Goal: Information Seeking & Learning: Learn about a topic

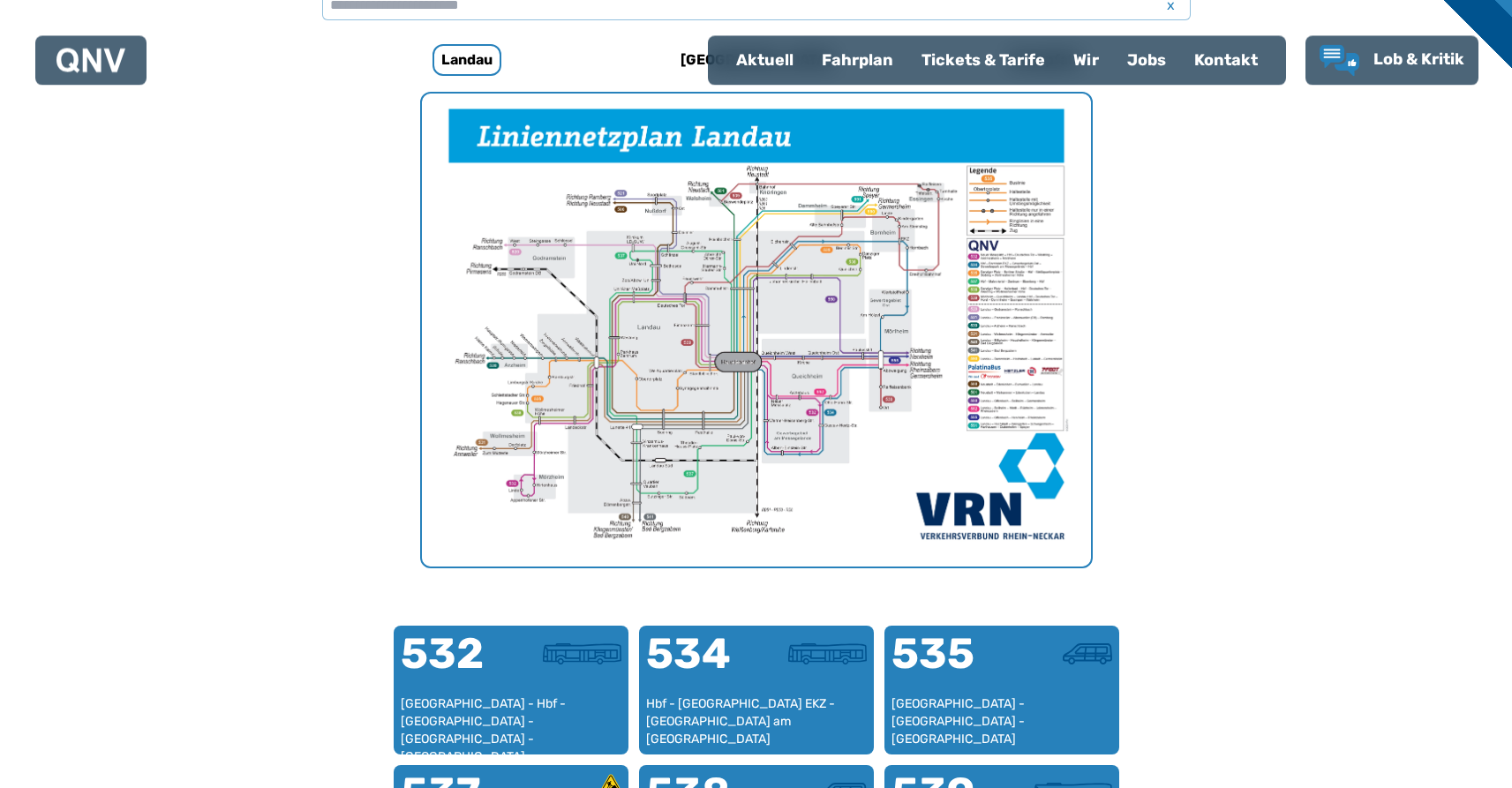
scroll to position [274, 0]
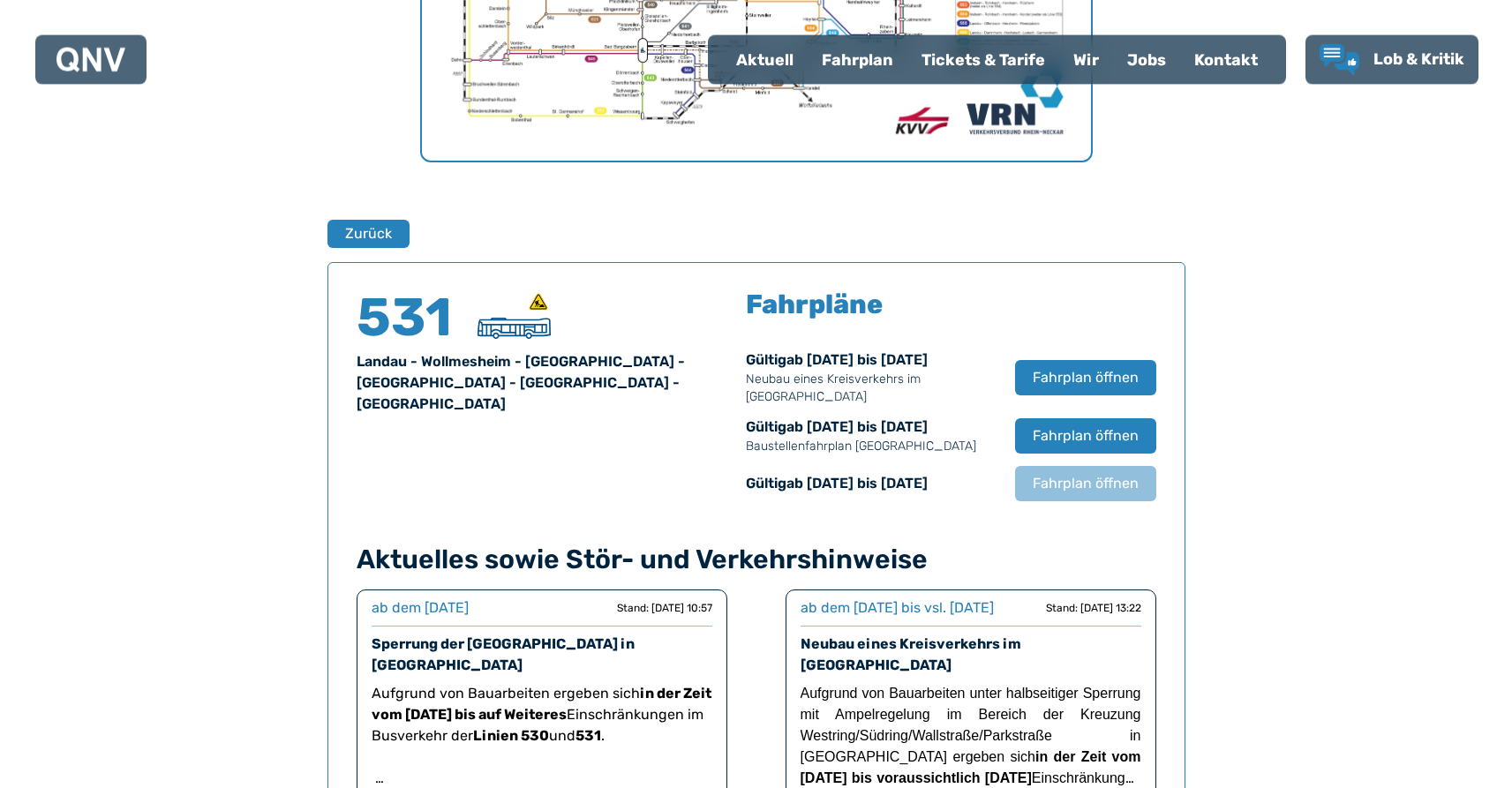
scroll to position [983, 0]
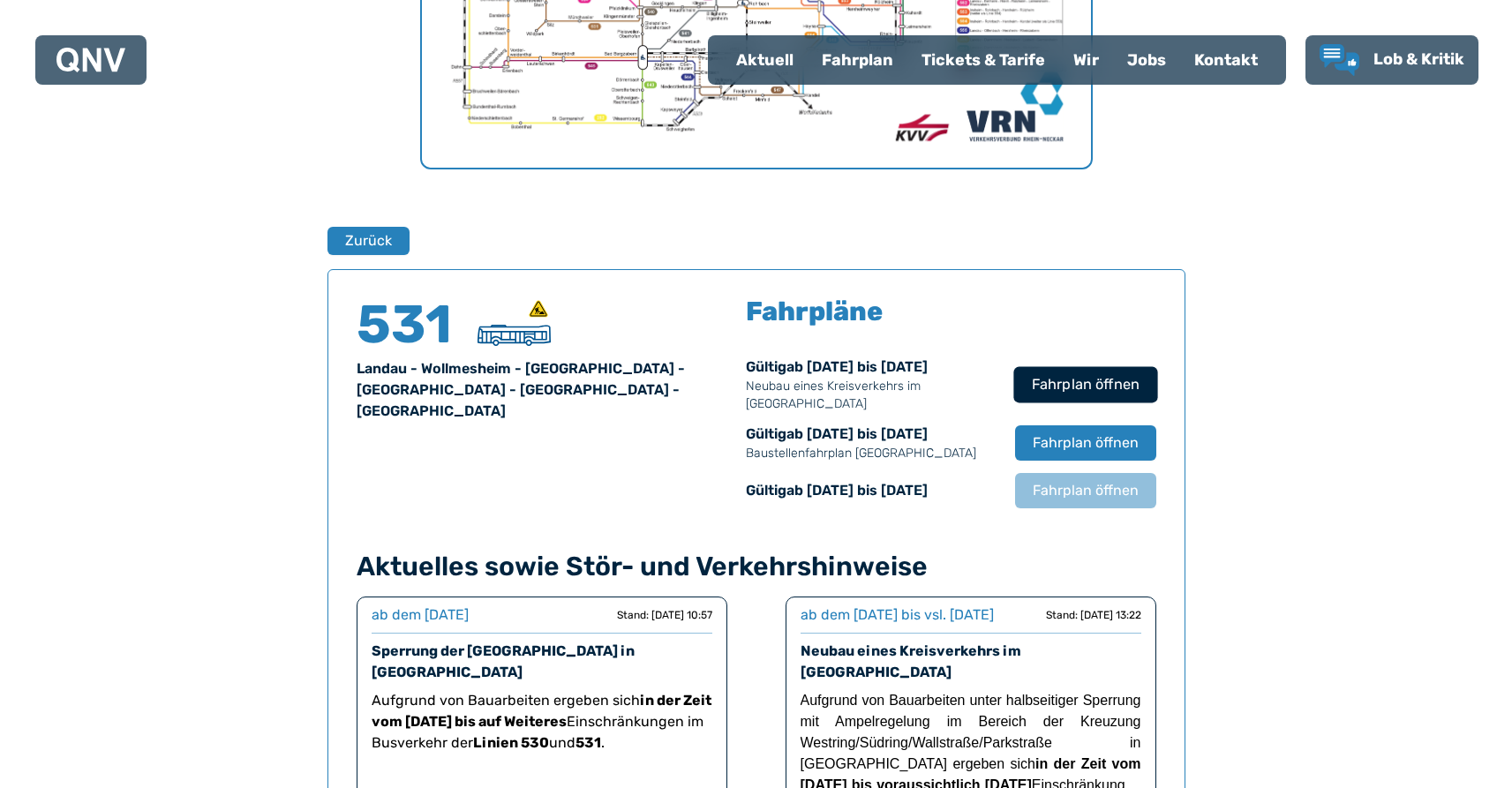
click at [1105, 384] on span "Fahrplan öffnen" at bounding box center [1085, 384] width 108 height 21
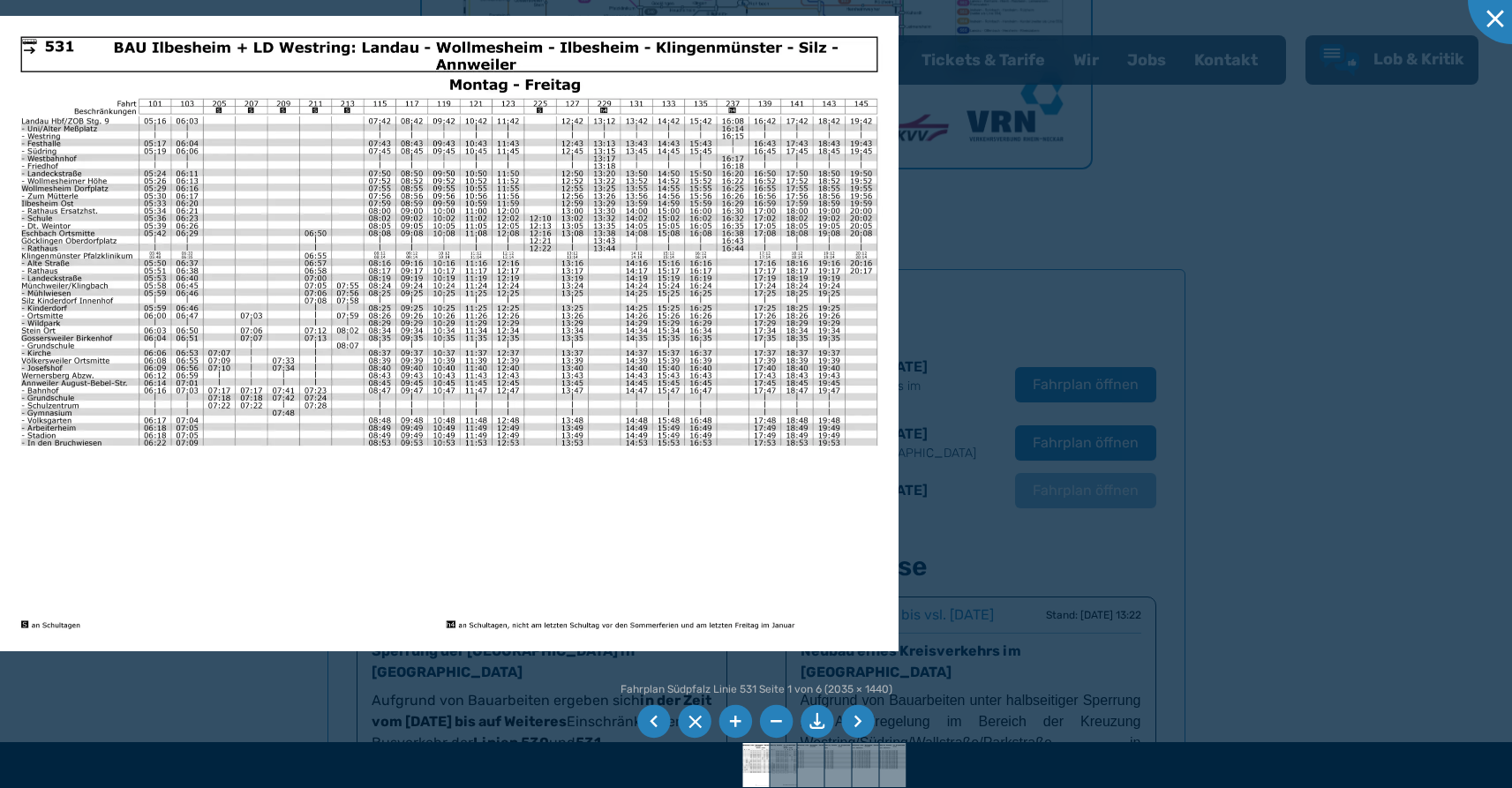
click at [1124, 289] on div at bounding box center [756, 394] width 1512 height 788
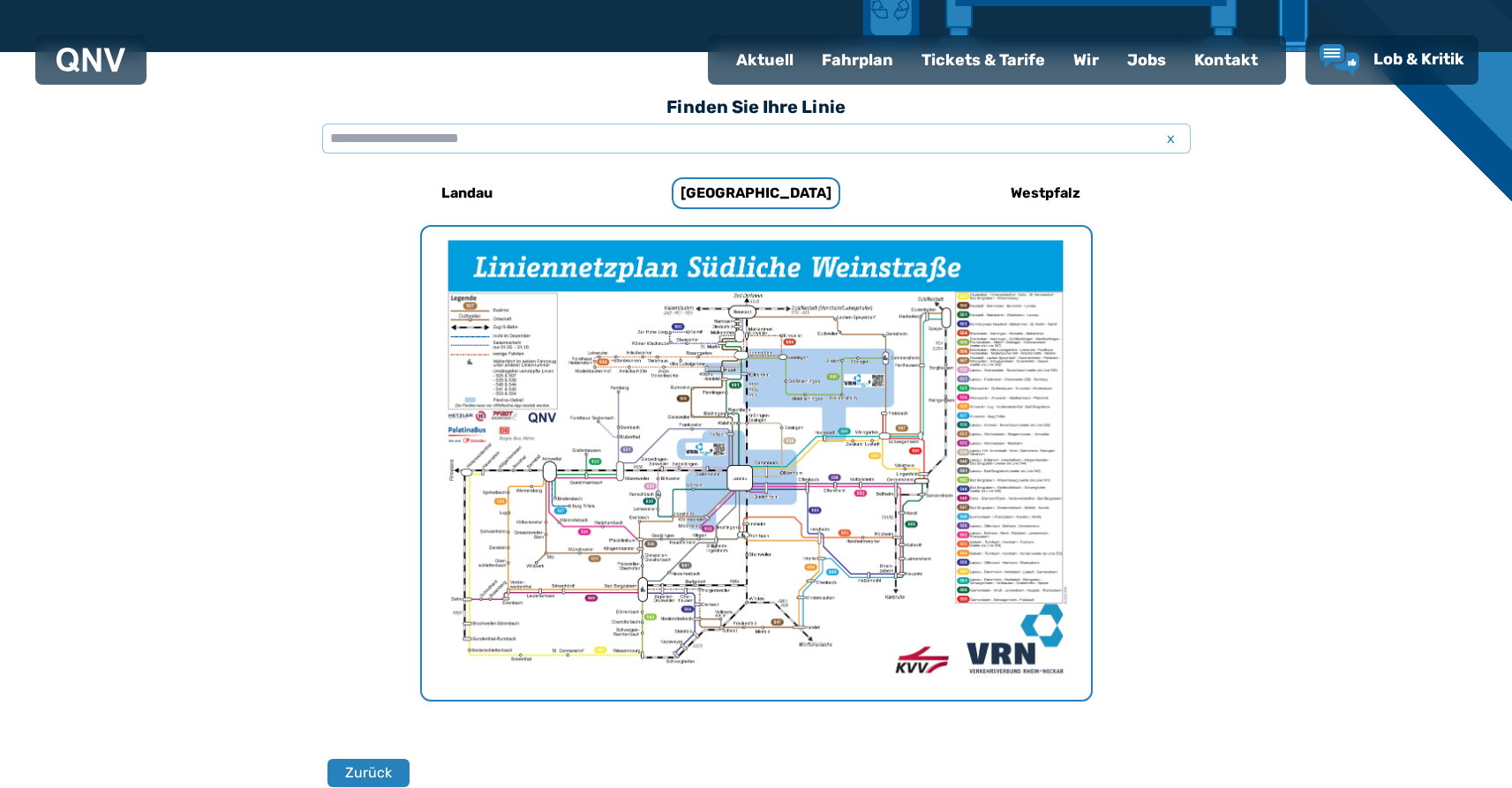
scroll to position [353, 0]
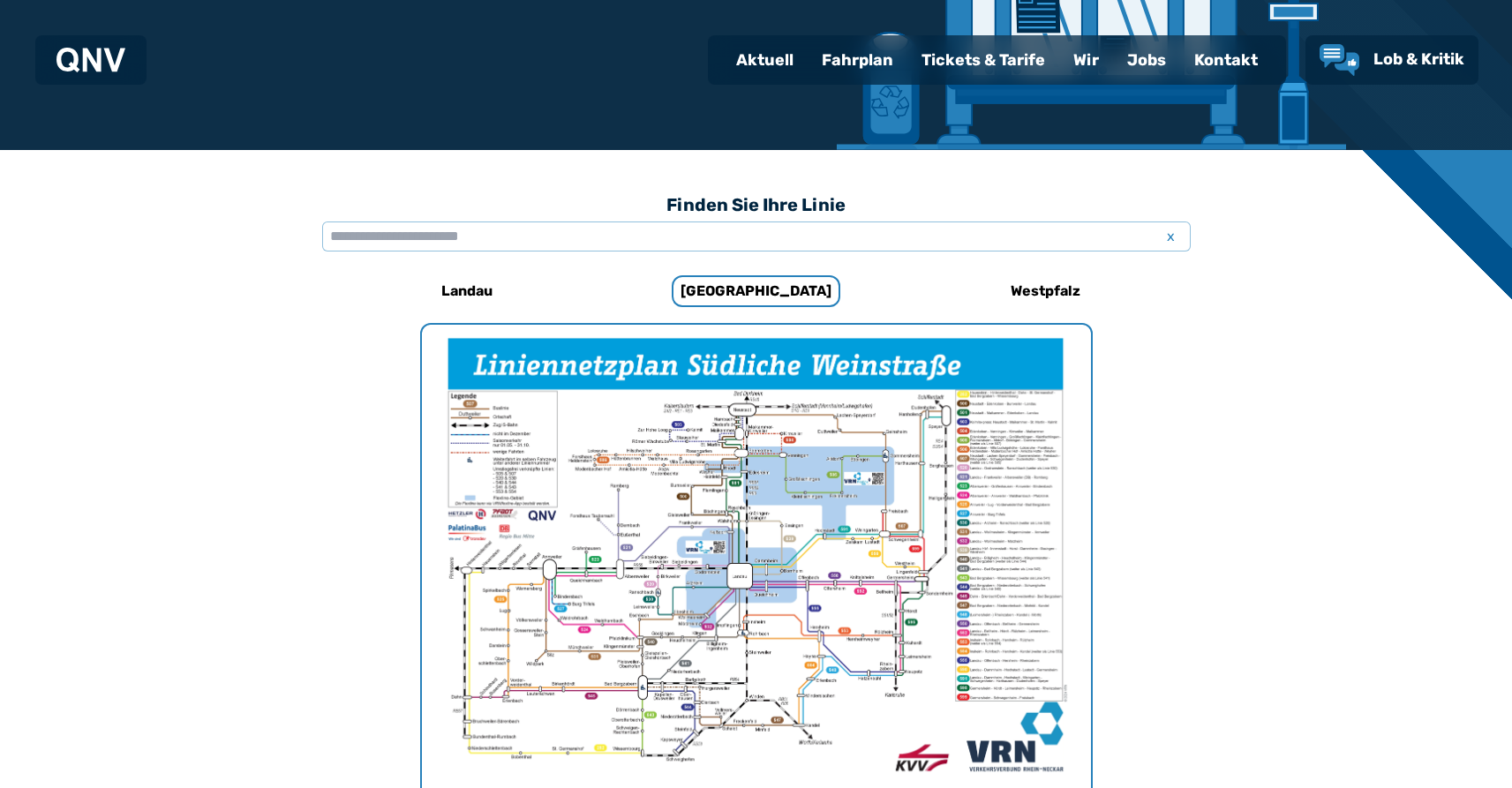
click at [875, 56] on div "Fahrplan" at bounding box center [857, 60] width 100 height 46
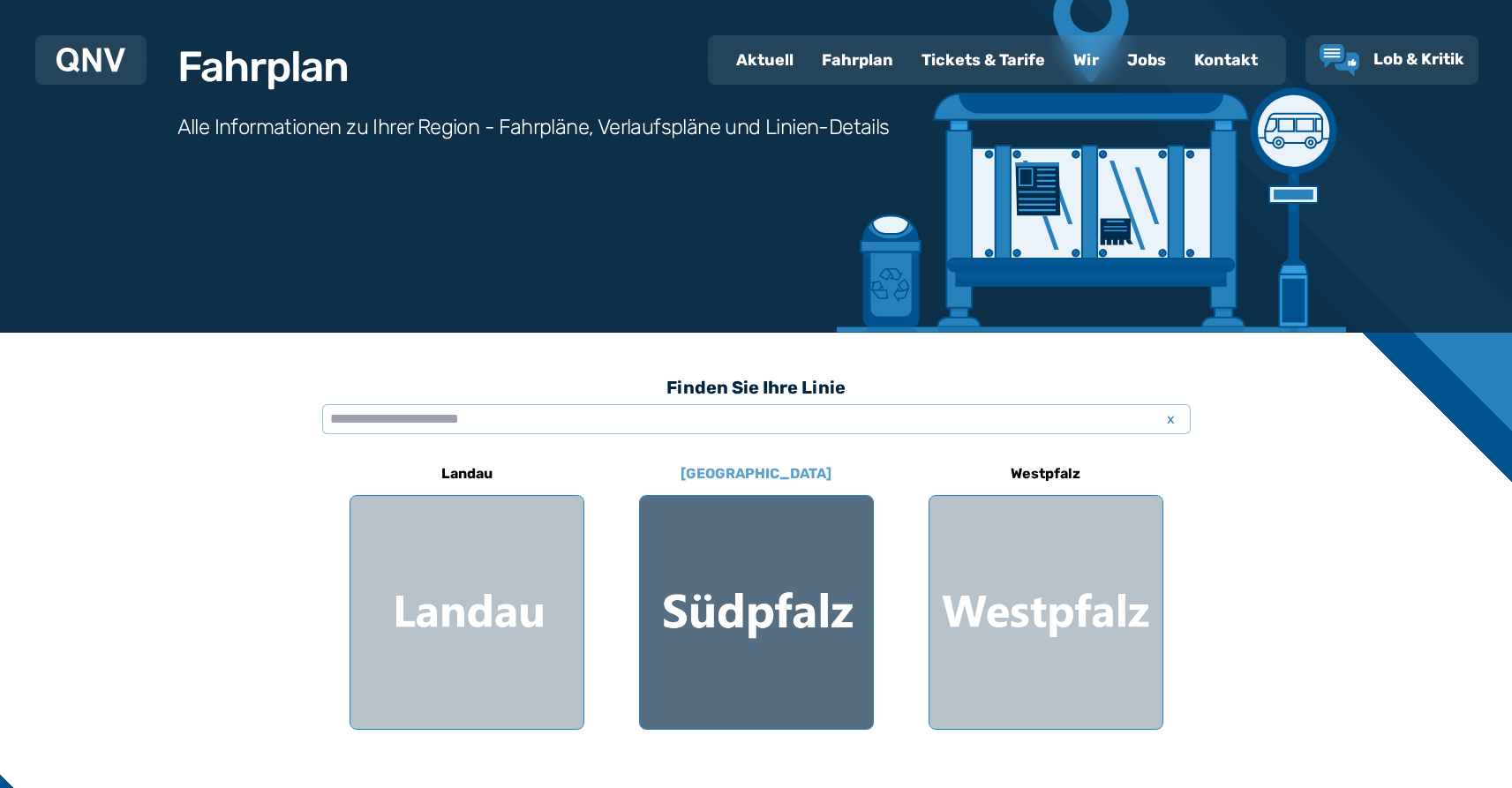
scroll to position [180, 0]
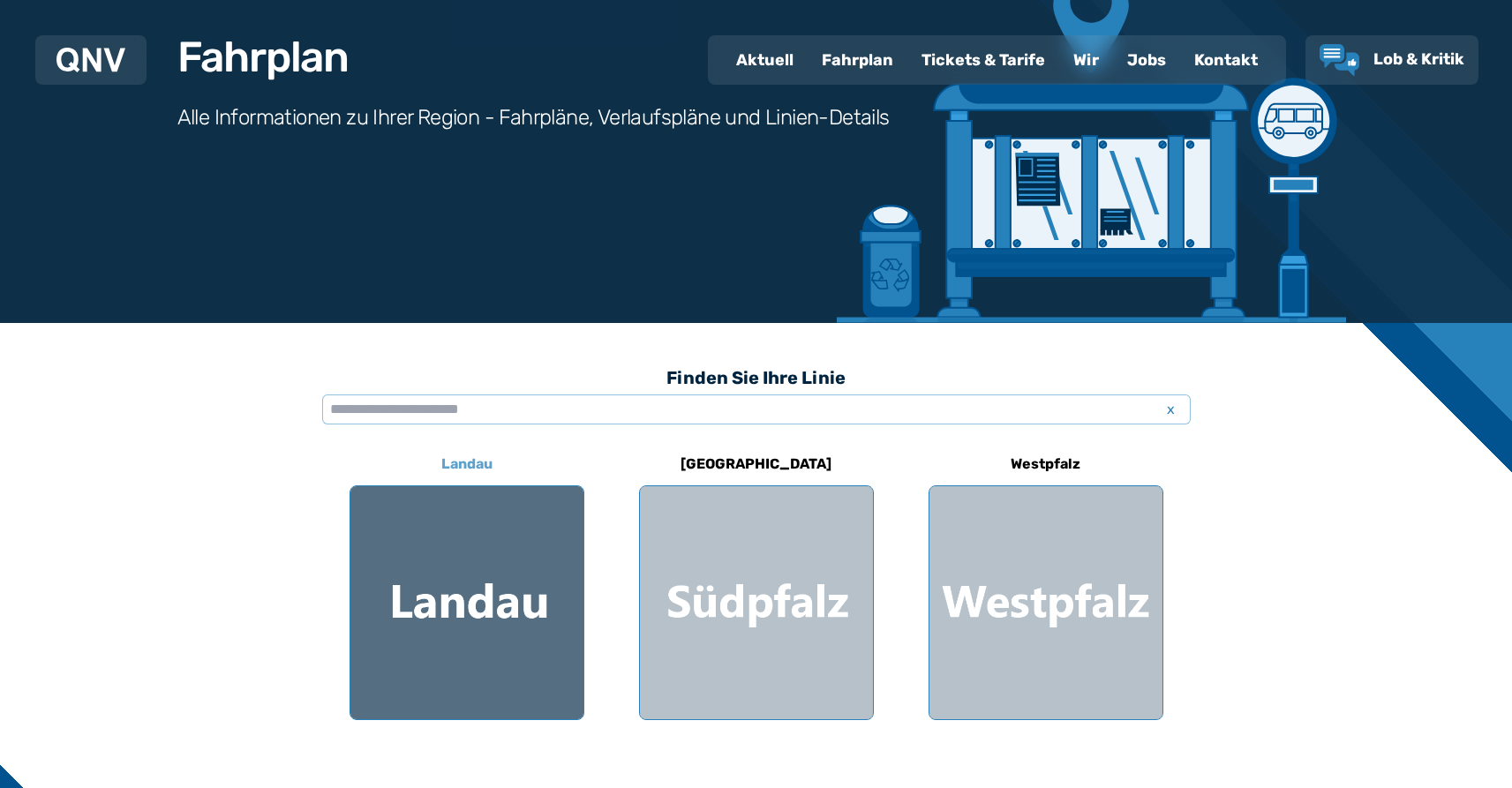
click at [534, 583] on div at bounding box center [466, 602] width 233 height 233
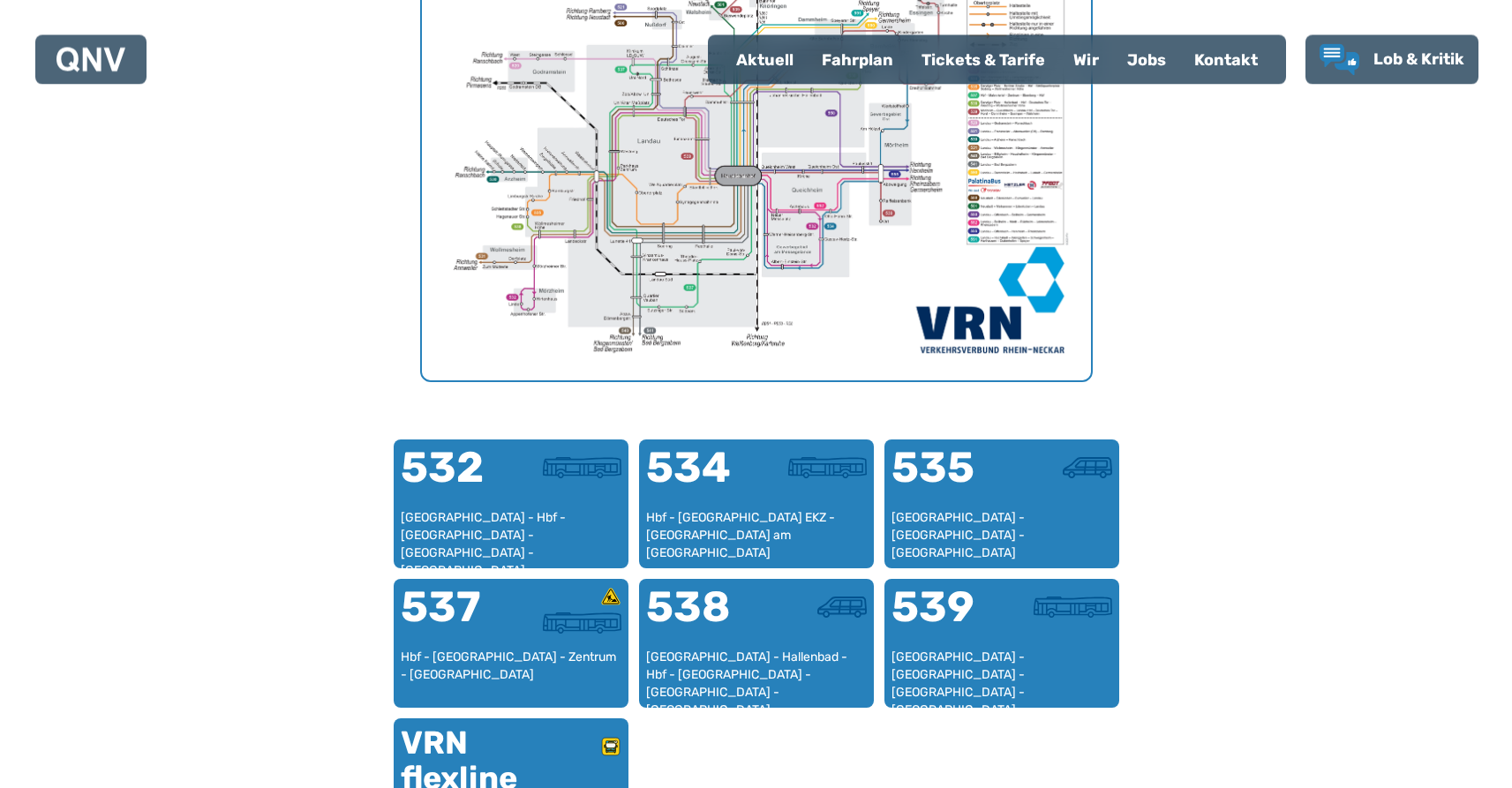
scroll to position [543, 0]
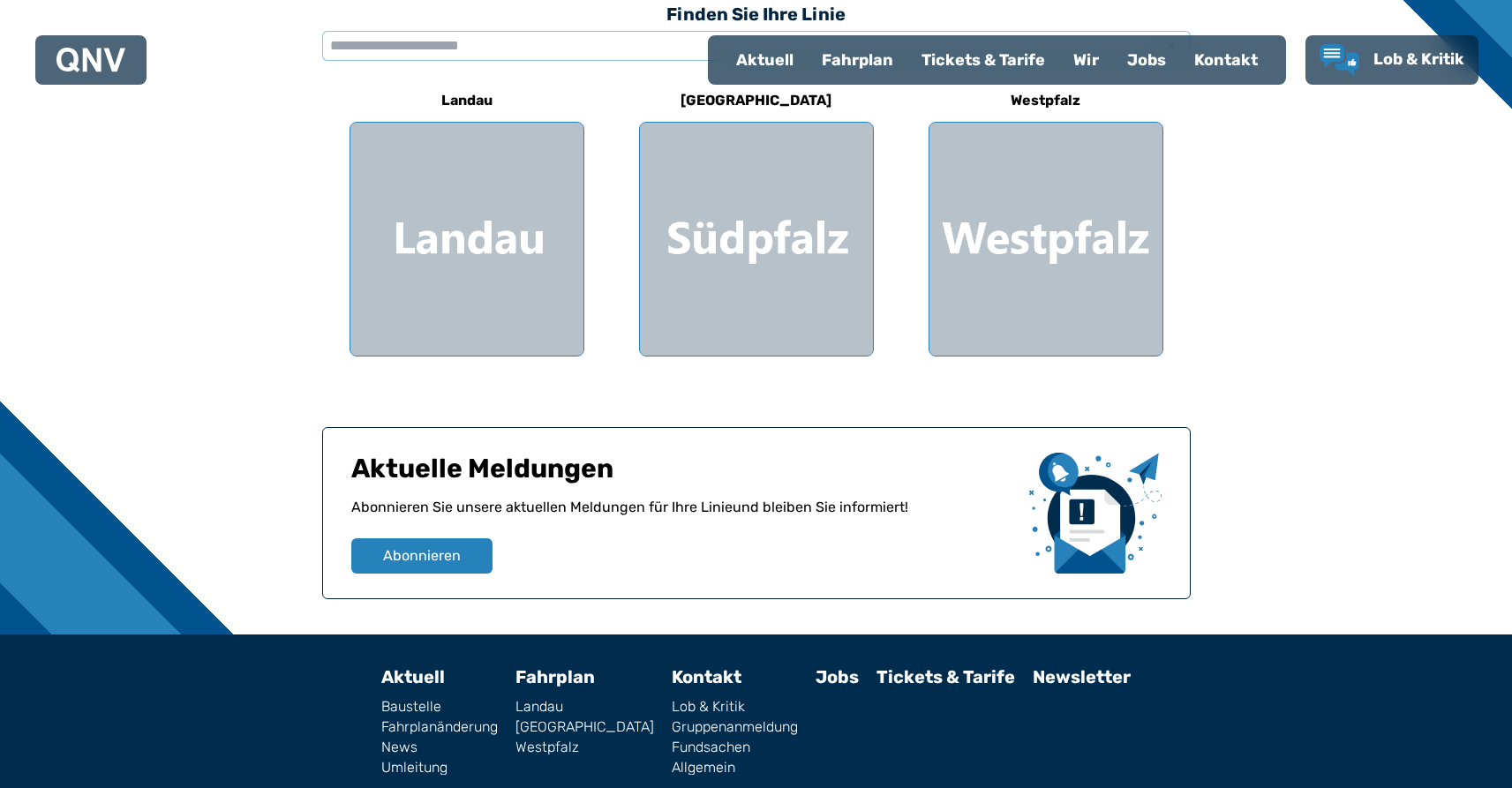
scroll to position [180, 0]
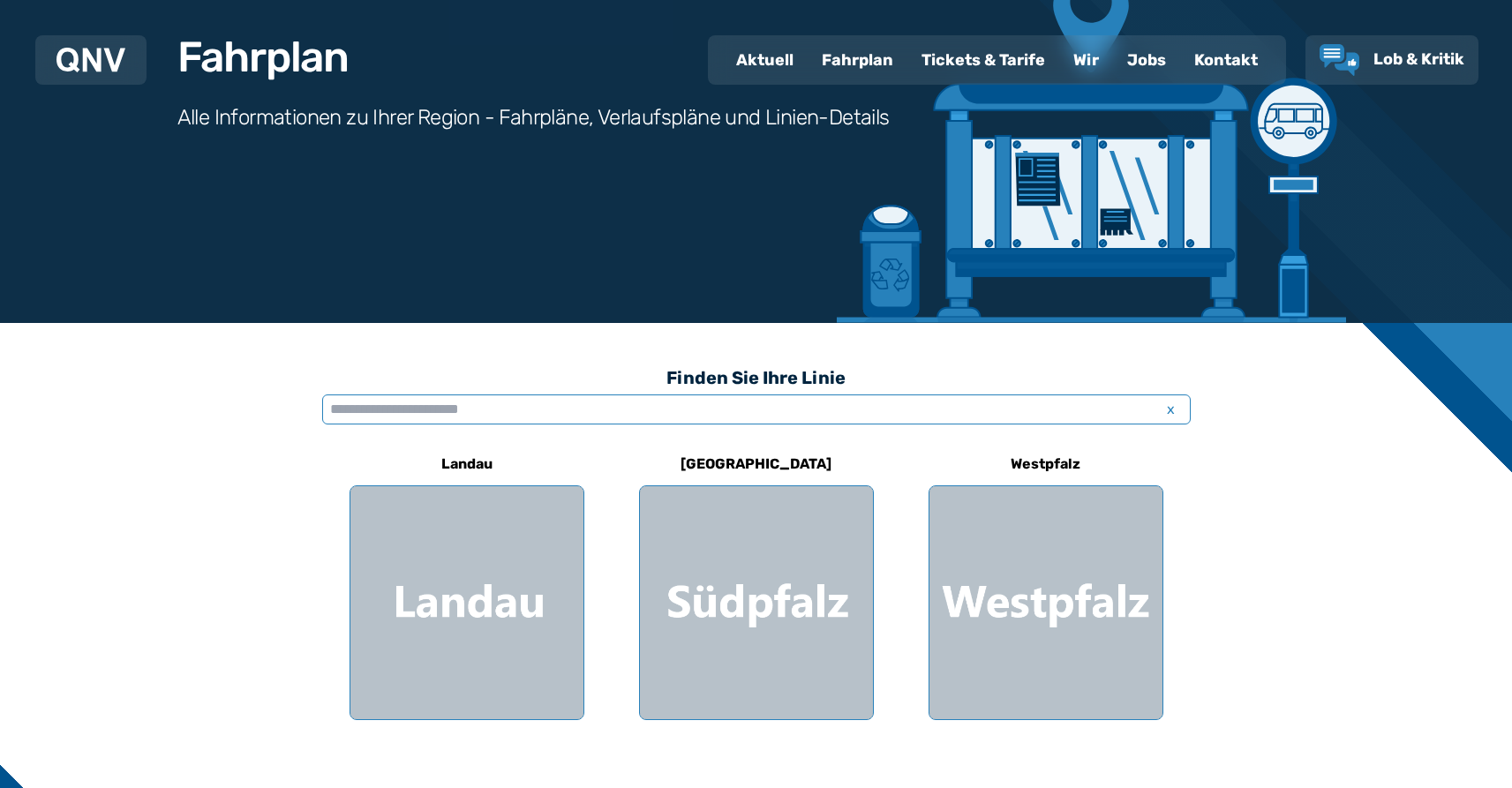
click at [522, 411] on input "text" at bounding box center [756, 409] width 869 height 30
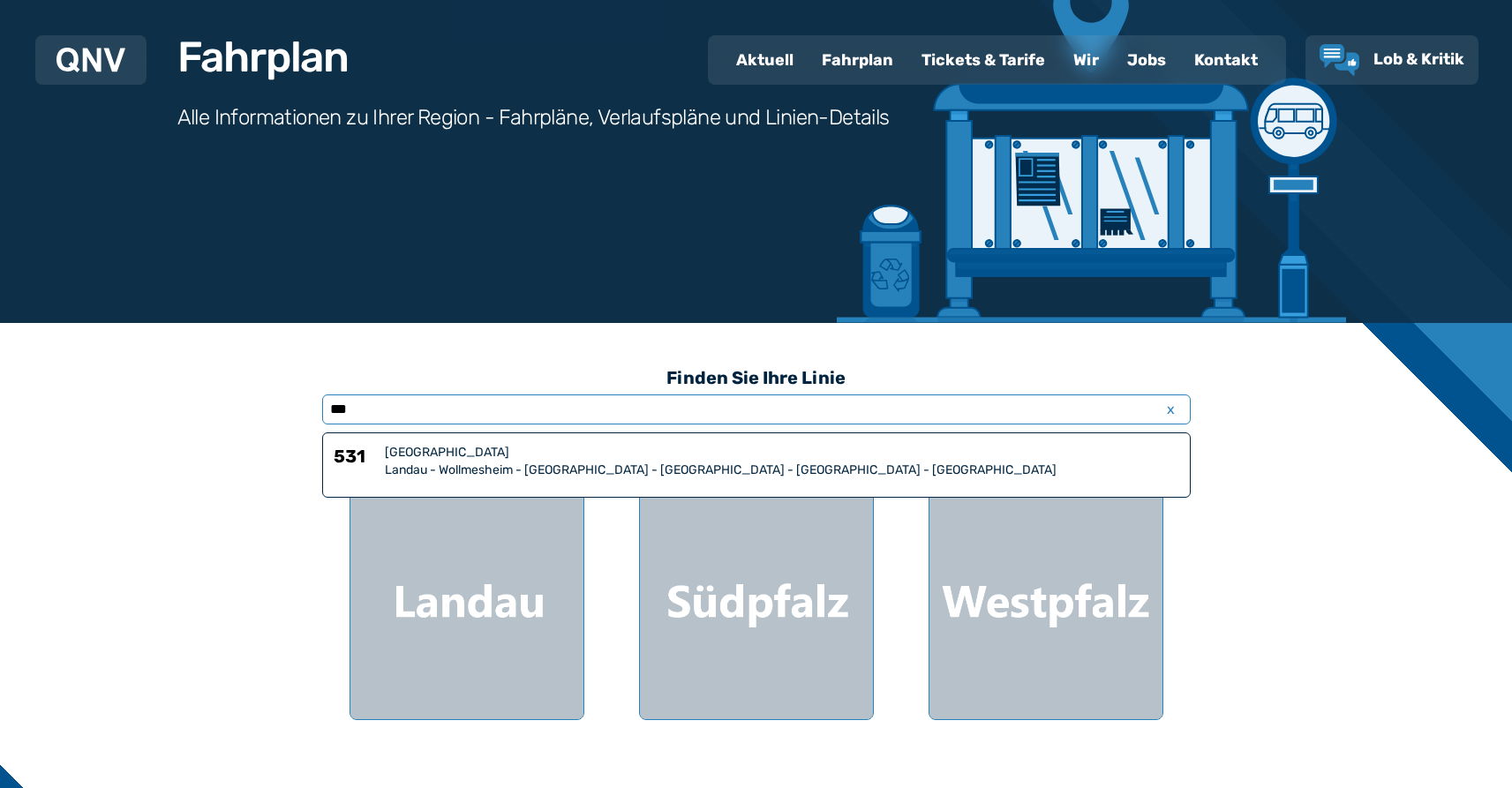
type input "***"
click at [423, 457] on div "[GEOGRAPHIC_DATA]" at bounding box center [782, 452] width 795 height 17
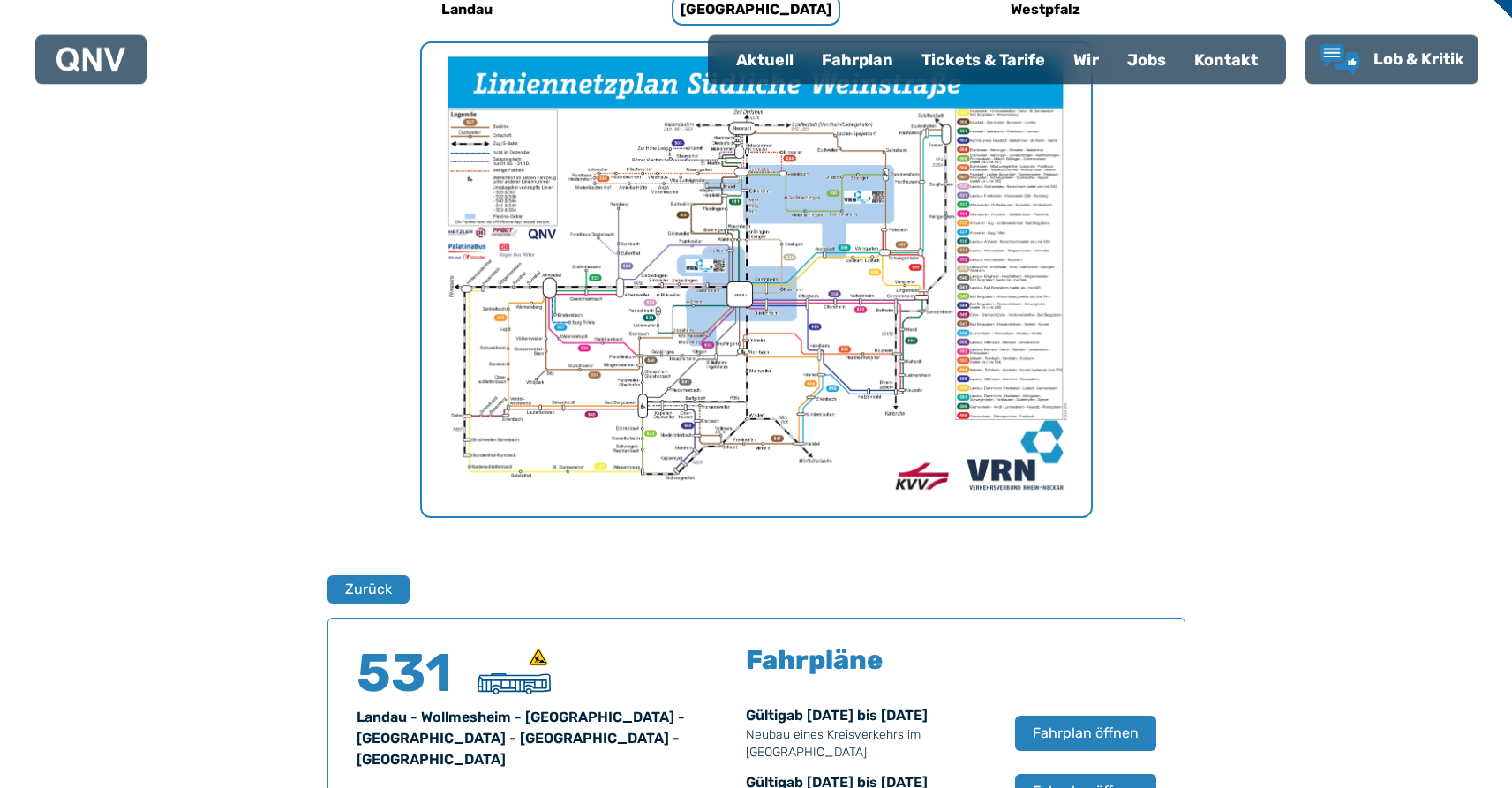
scroll to position [605, 0]
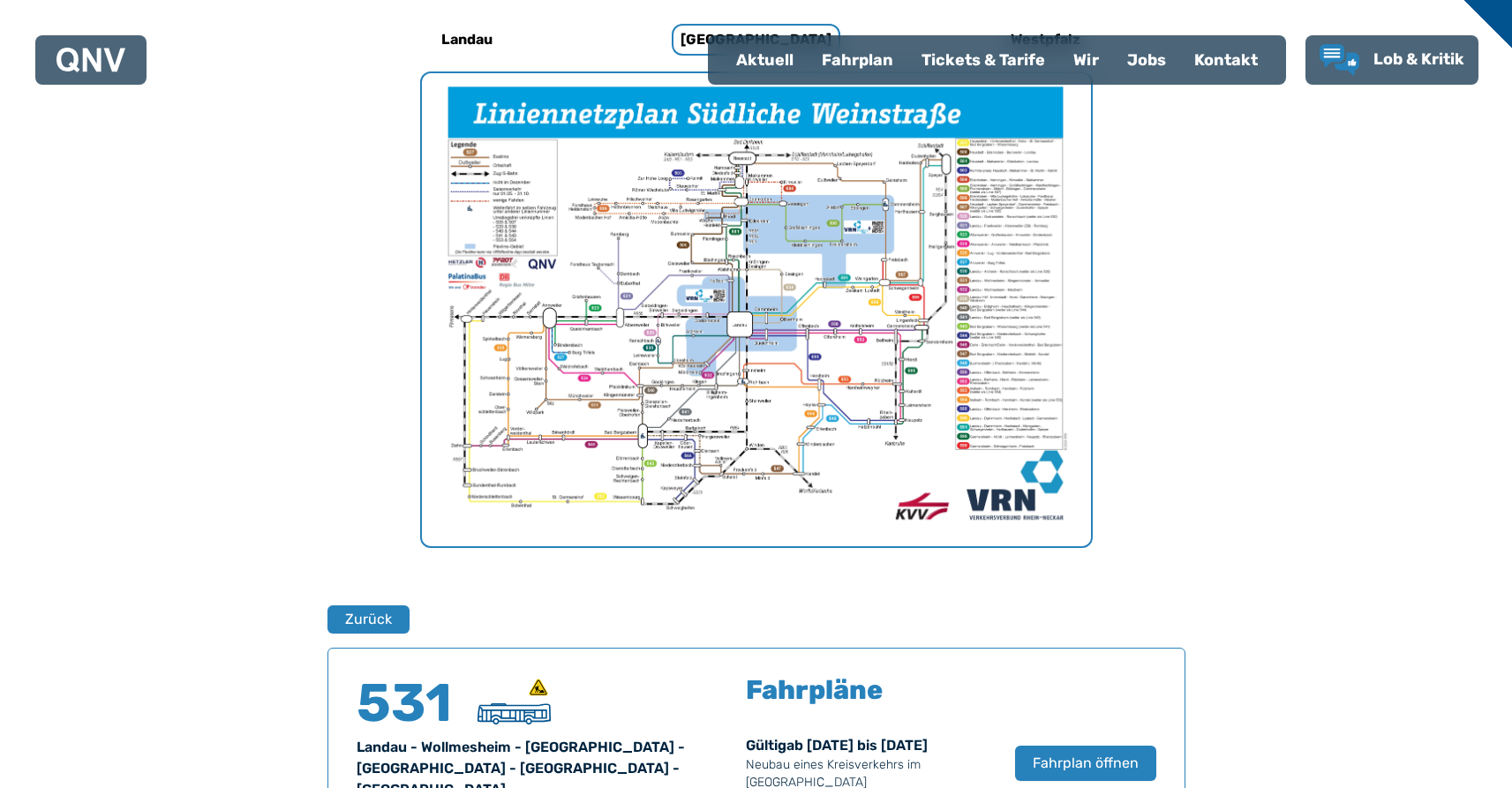
click at [980, 52] on div "Tickets & Tarife" at bounding box center [982, 60] width 151 height 46
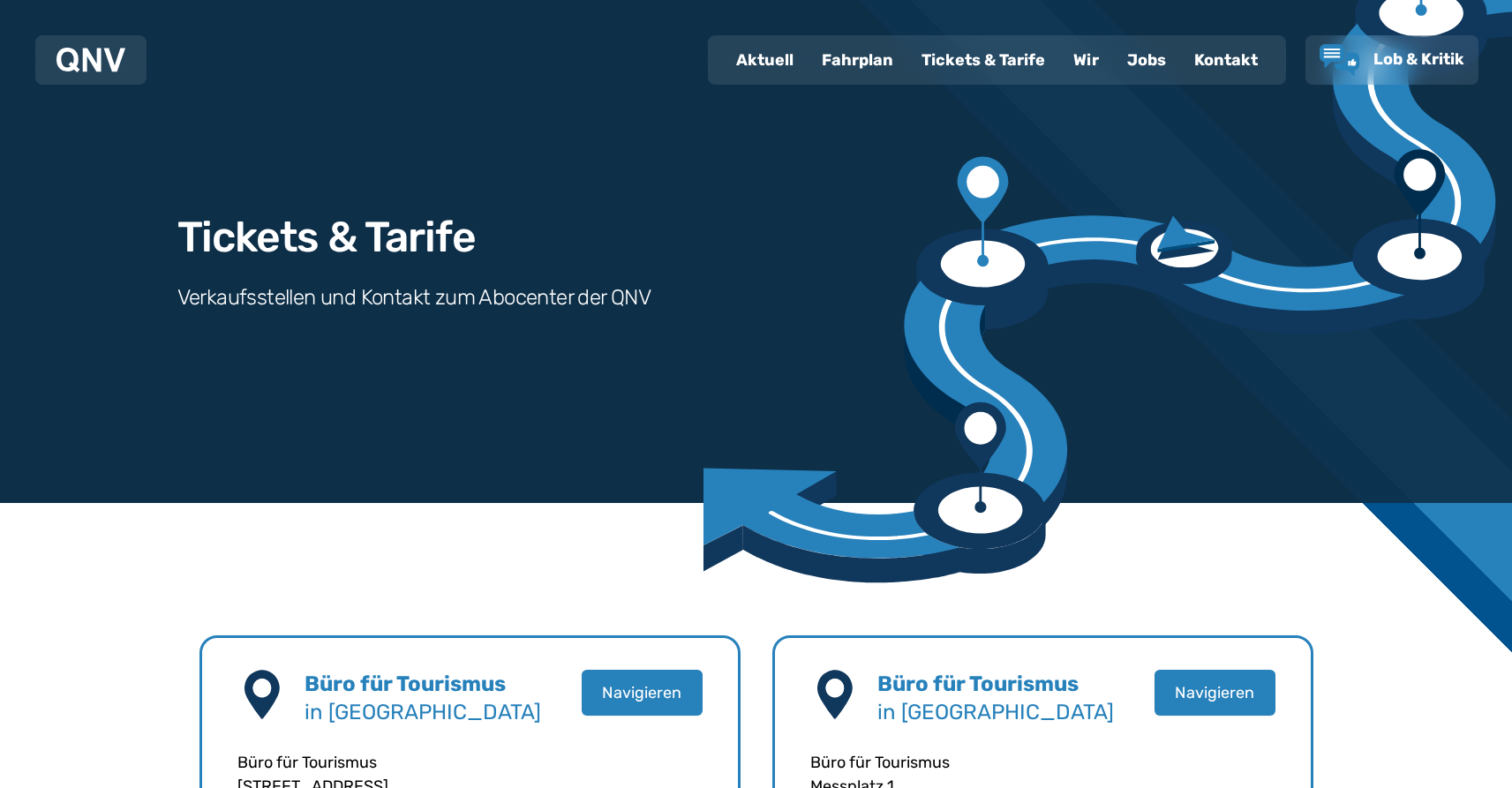
click at [954, 61] on div "Tickets & Tarife" at bounding box center [982, 60] width 151 height 46
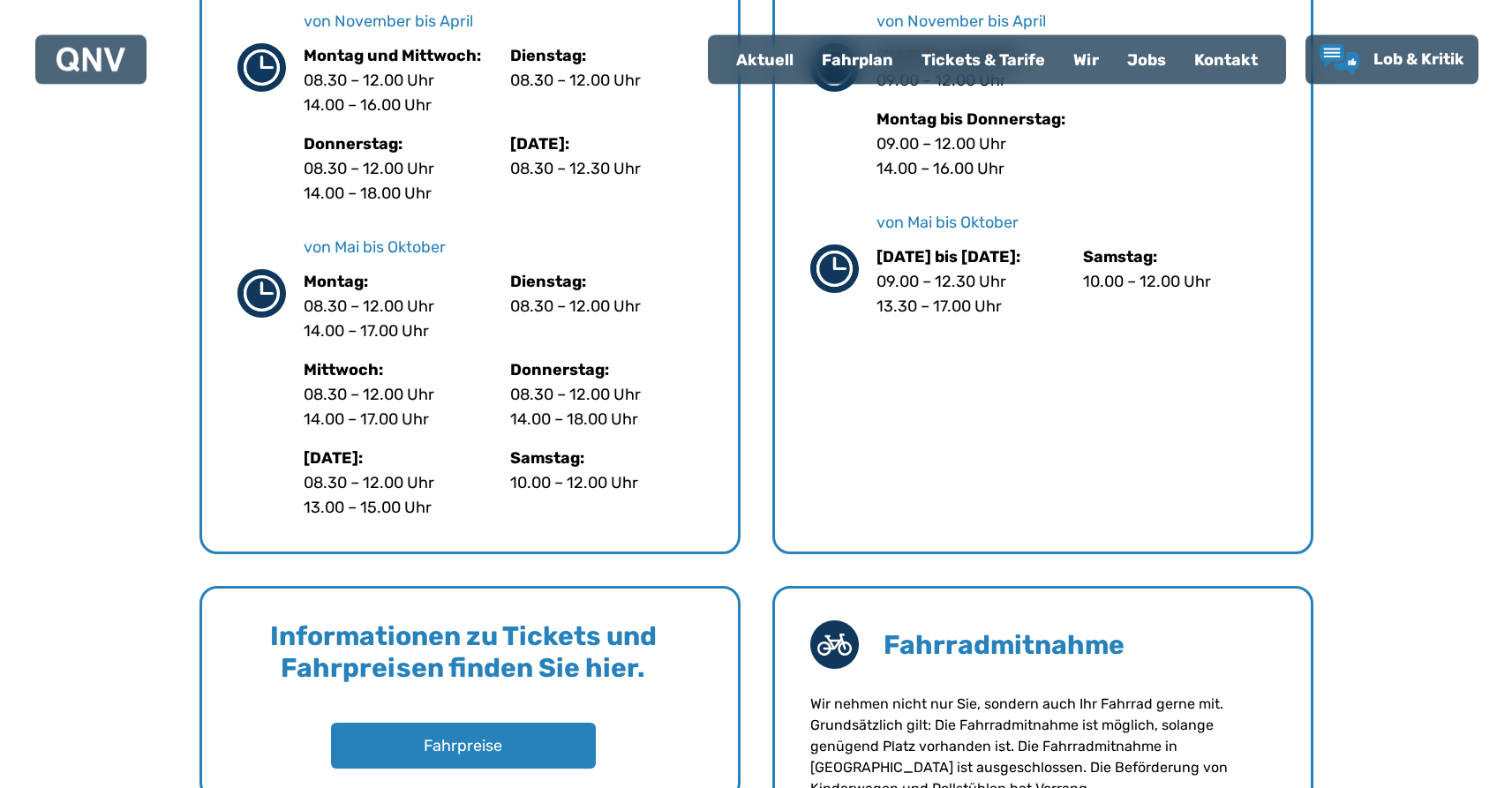
scroll to position [540, 0]
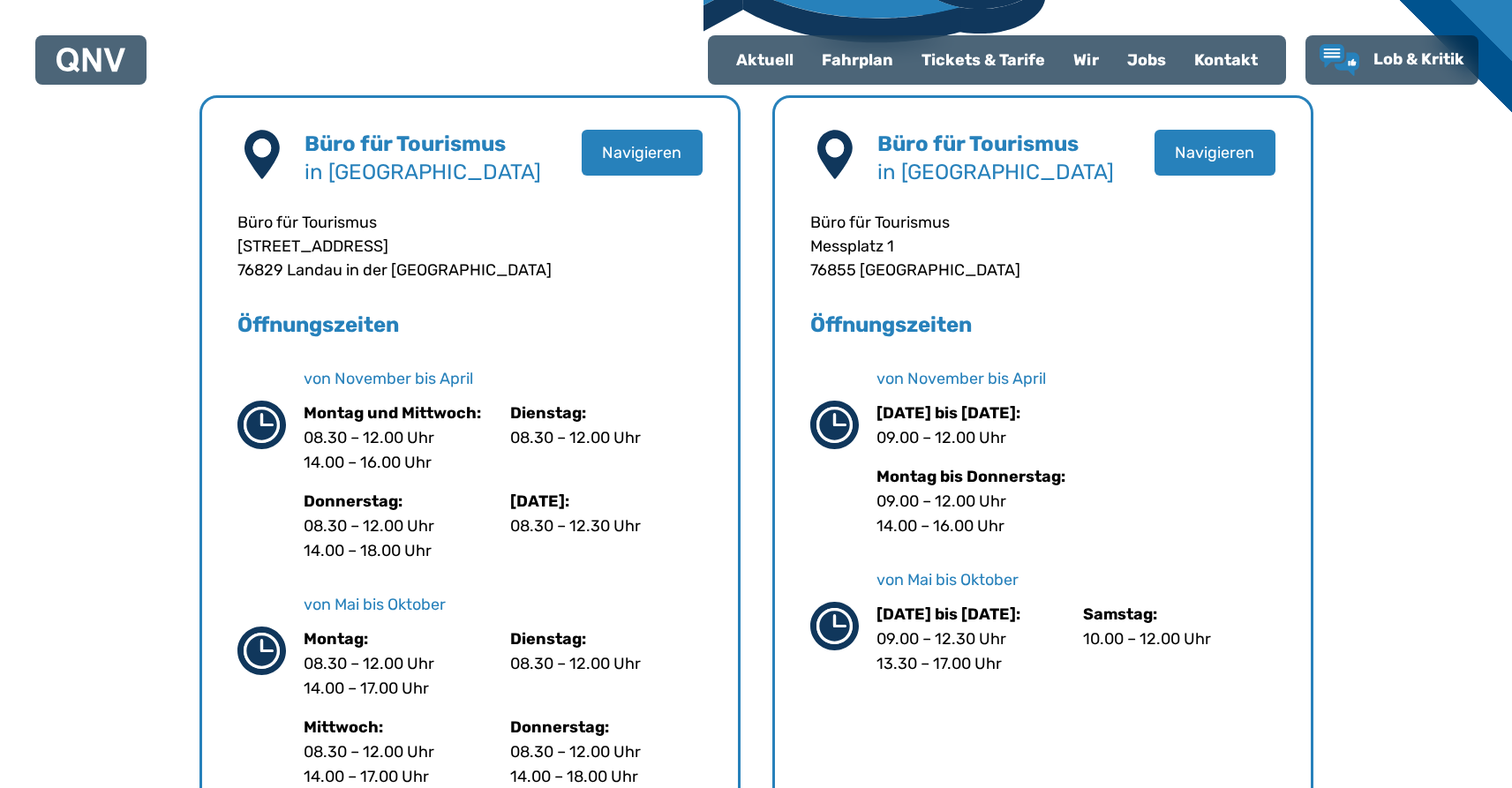
click at [870, 54] on div "Fahrplan" at bounding box center [857, 60] width 100 height 46
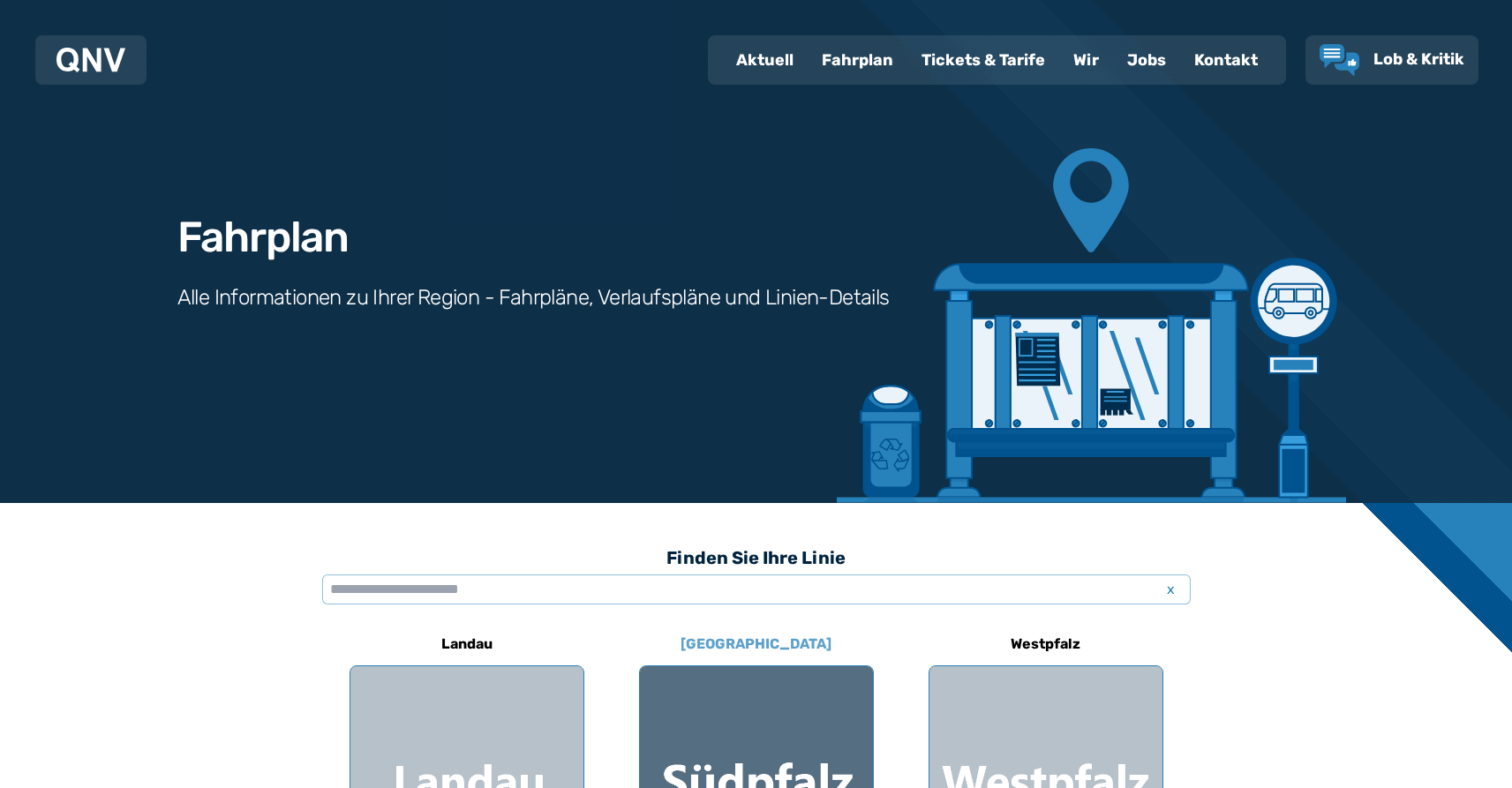
click at [715, 732] on div at bounding box center [756, 783] width 233 height 233
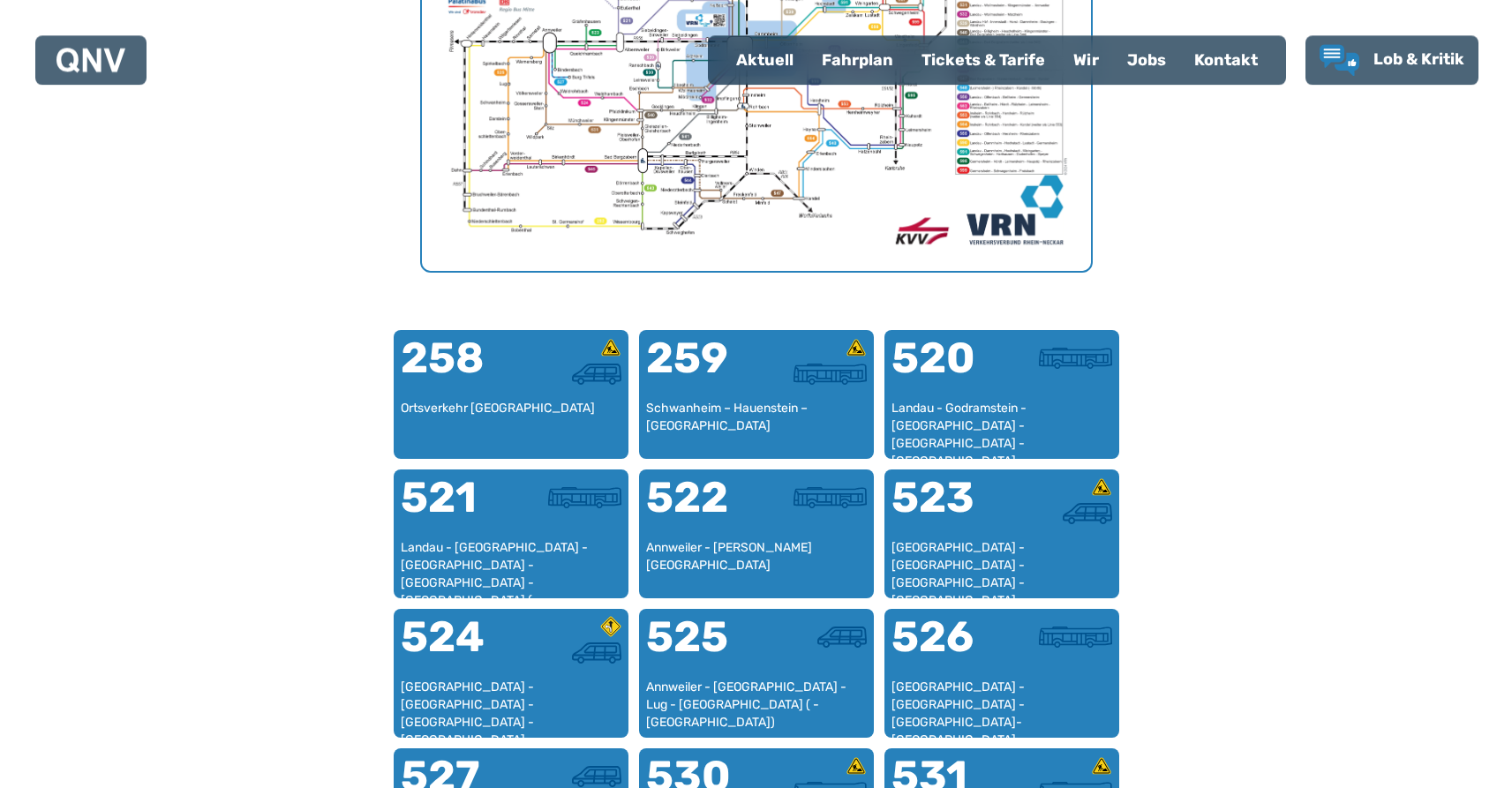
scroll to position [994, 0]
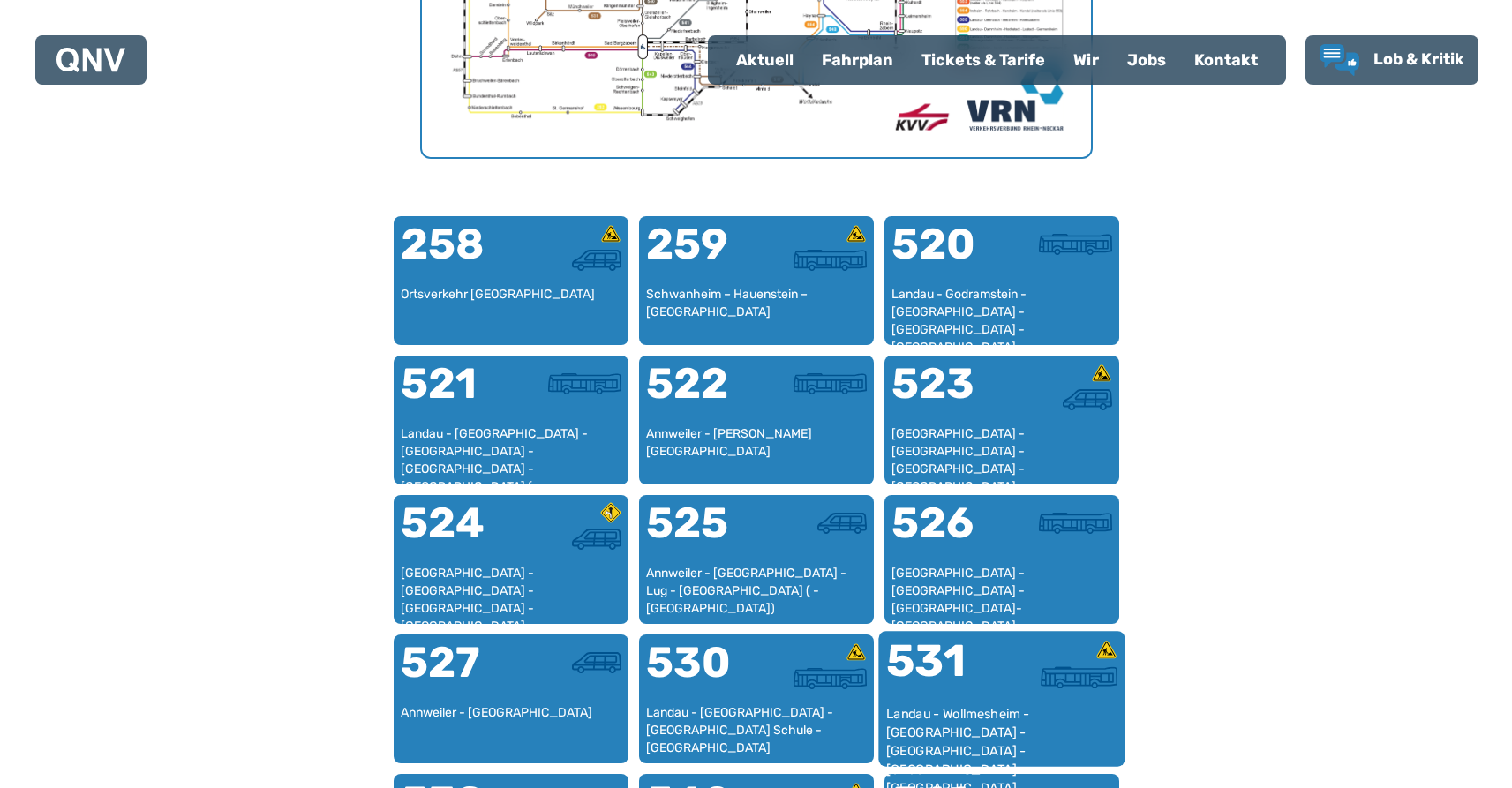
click at [1003, 699] on div at bounding box center [1058, 672] width 115 height 66
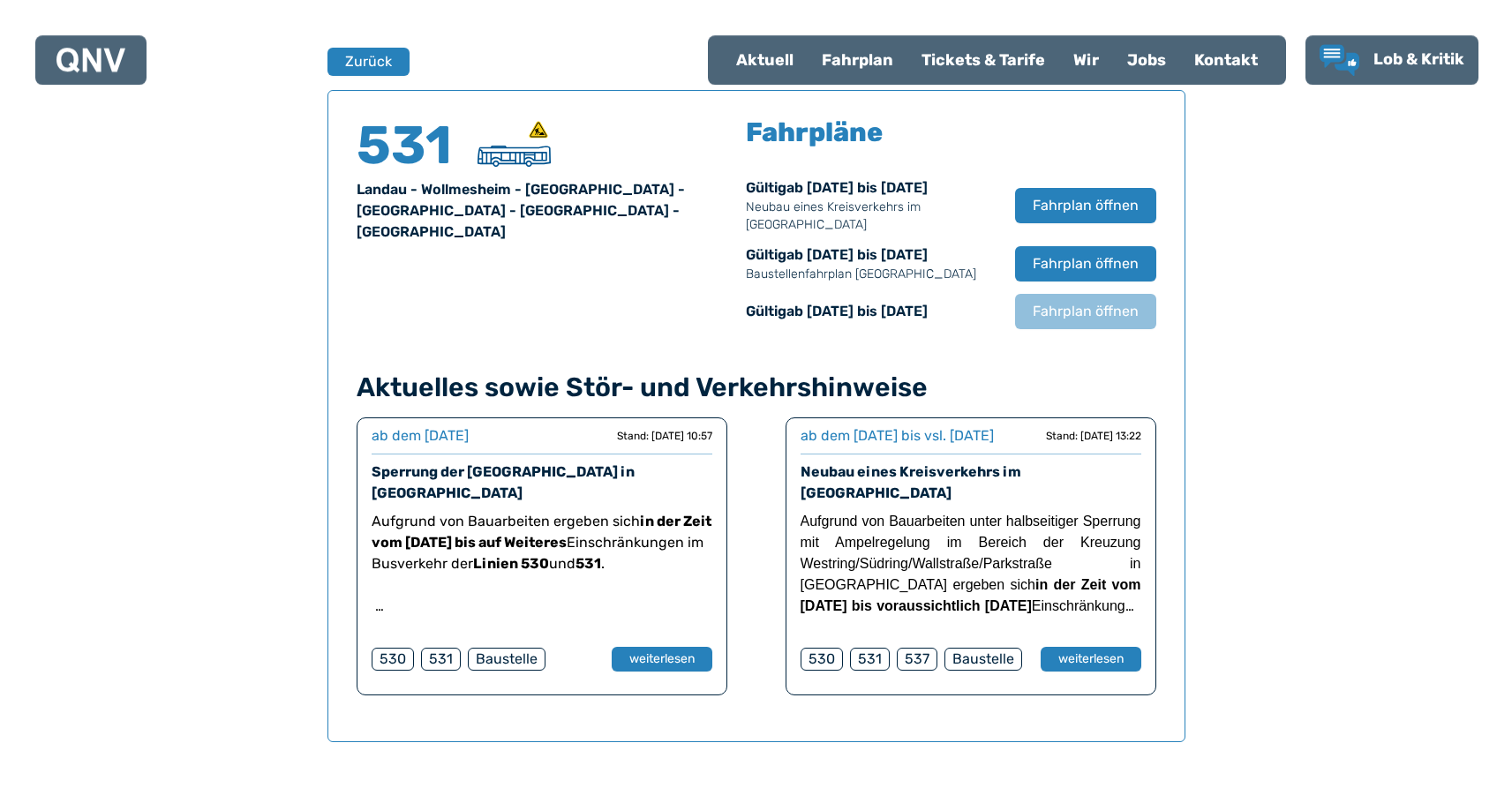
scroll to position [1163, 0]
click at [1091, 195] on span "Fahrplan öffnen" at bounding box center [1085, 204] width 108 height 21
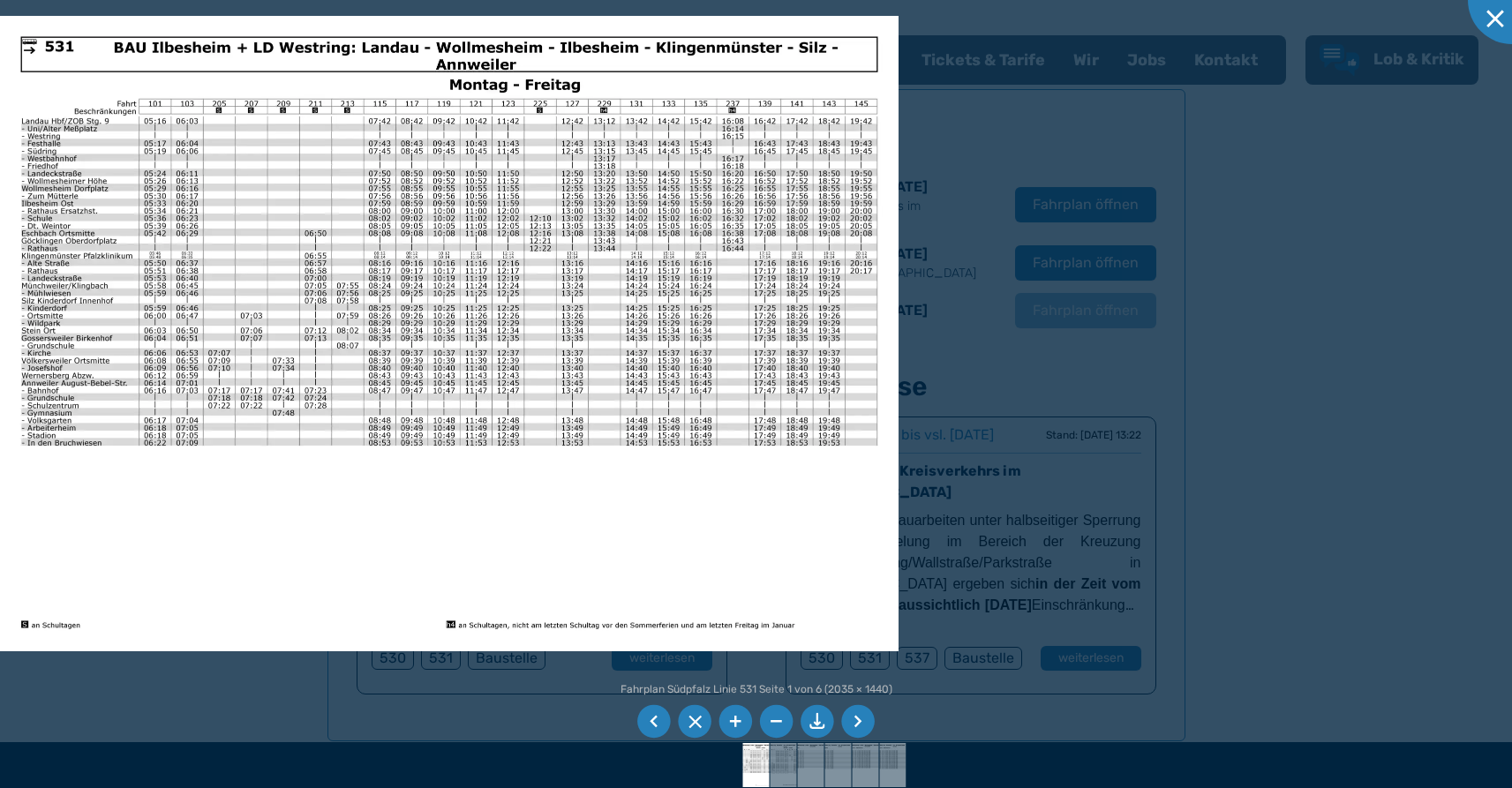
click at [606, 108] on img at bounding box center [449, 334] width 899 height 636
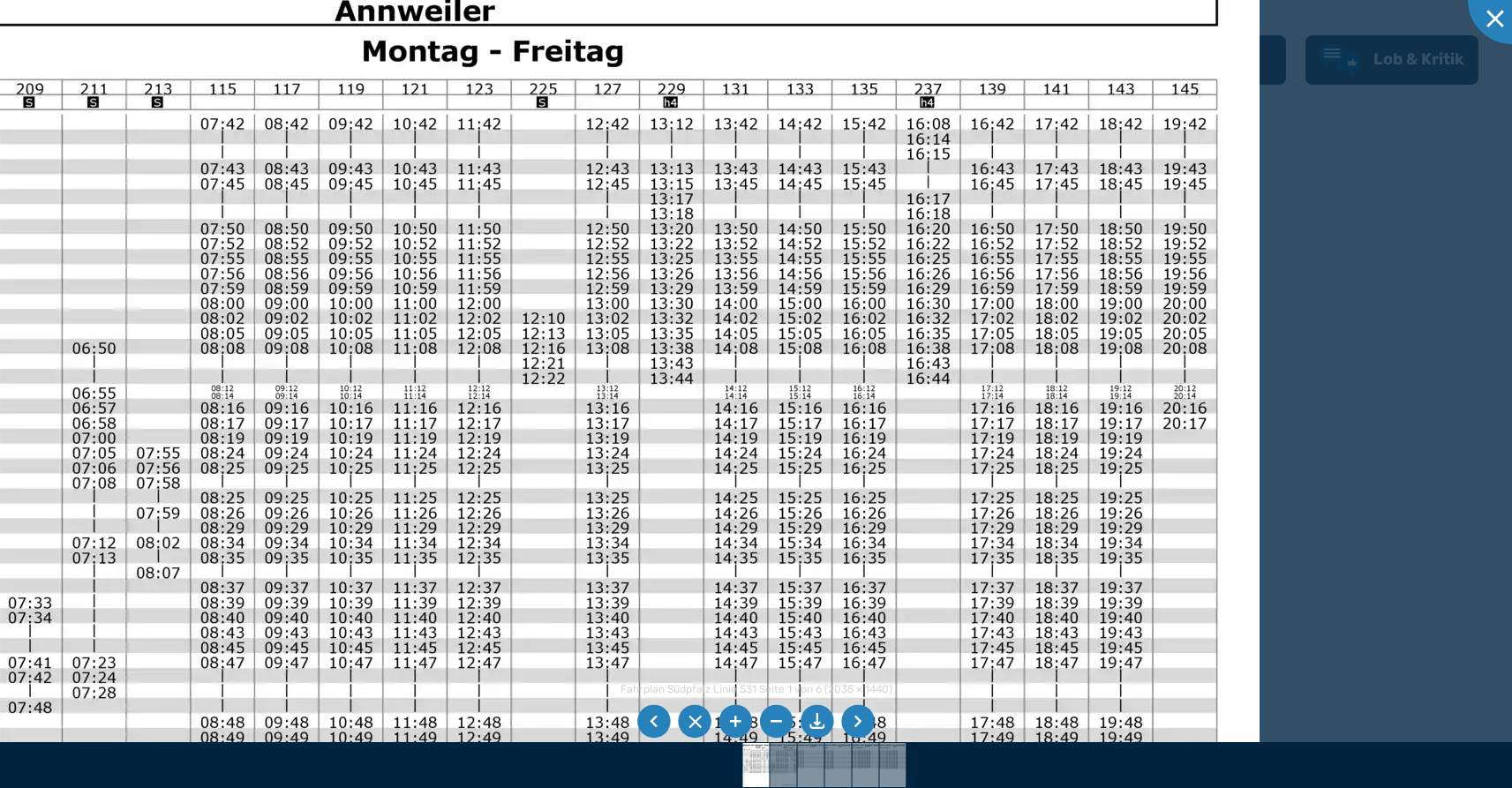
click at [603, 292] on img at bounding box center [361, 549] width 1796 height 1270
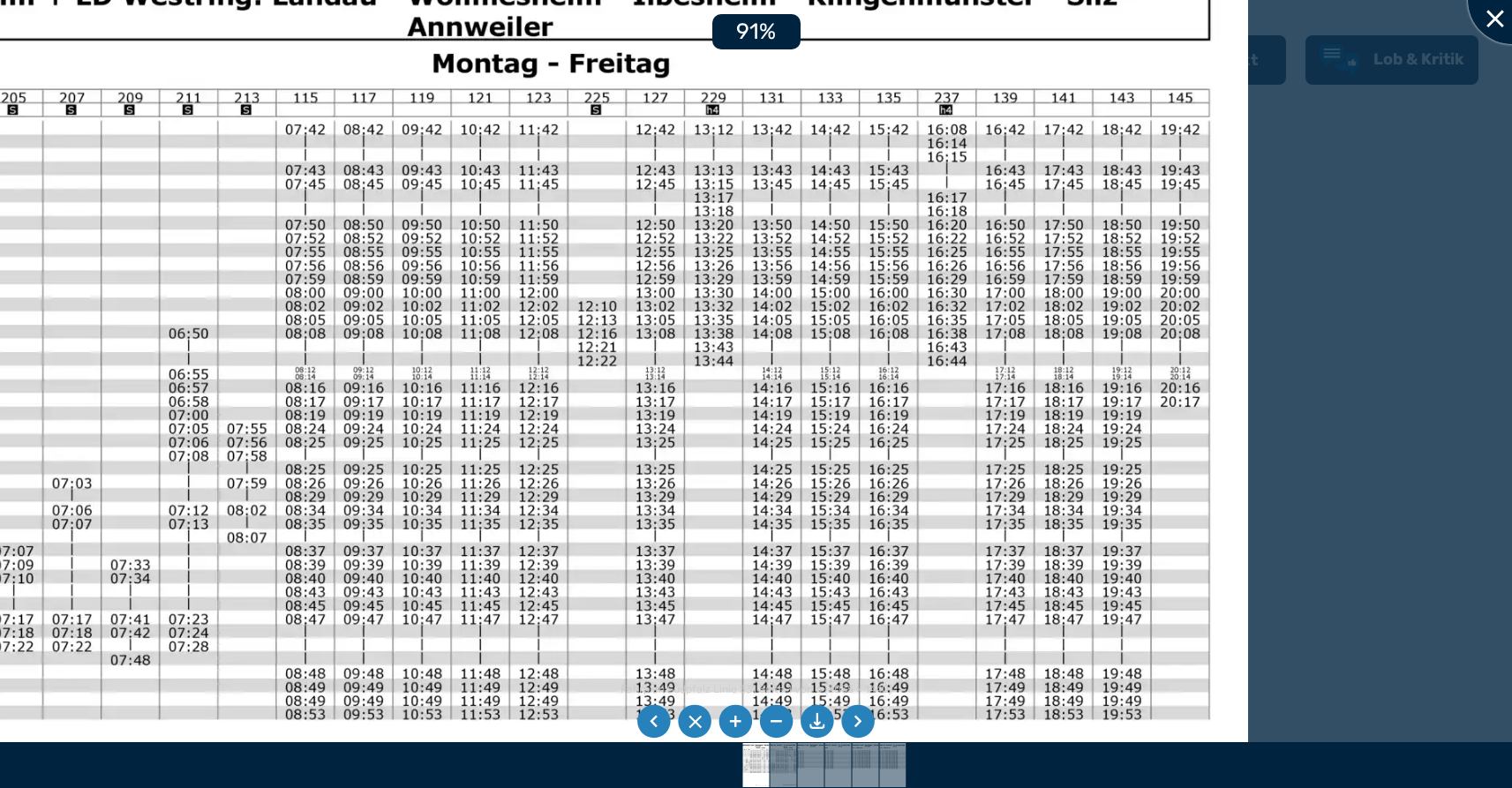
click at [1489, 24] on div at bounding box center [1511, -1] width 88 height 88
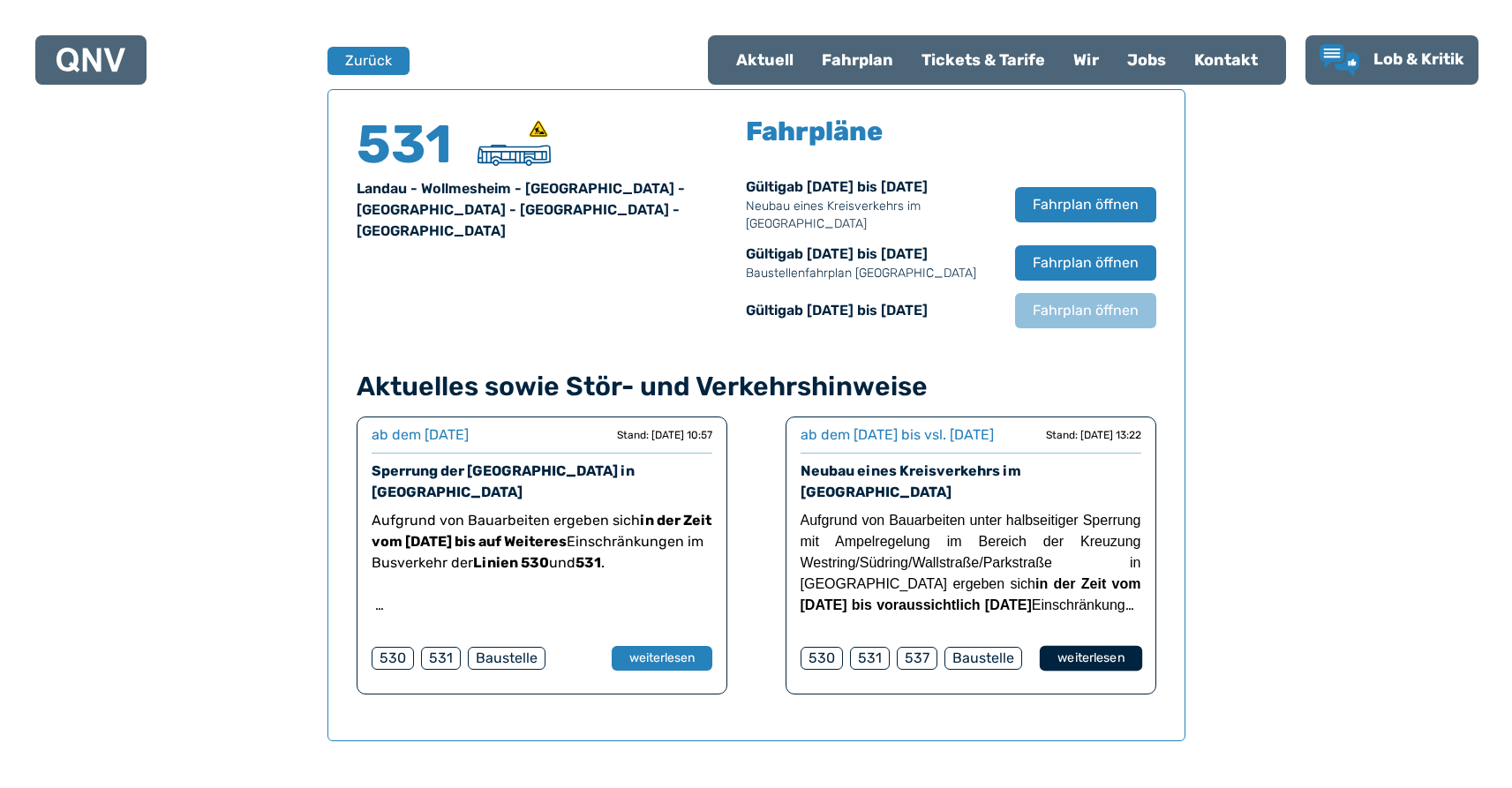
click at [1064, 672] on button "weiterlesen" at bounding box center [1089, 658] width 102 height 25
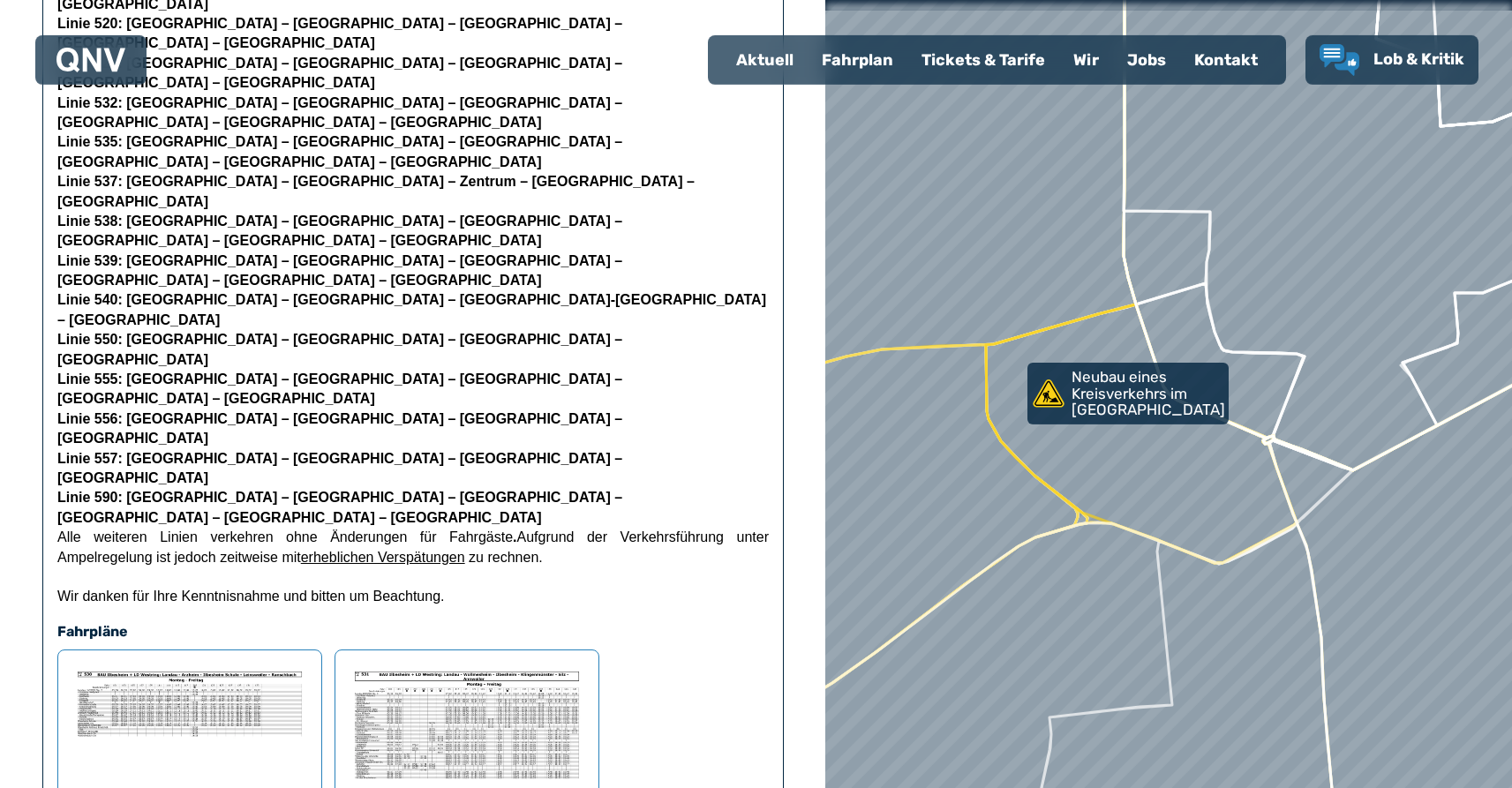
scroll to position [720, 0]
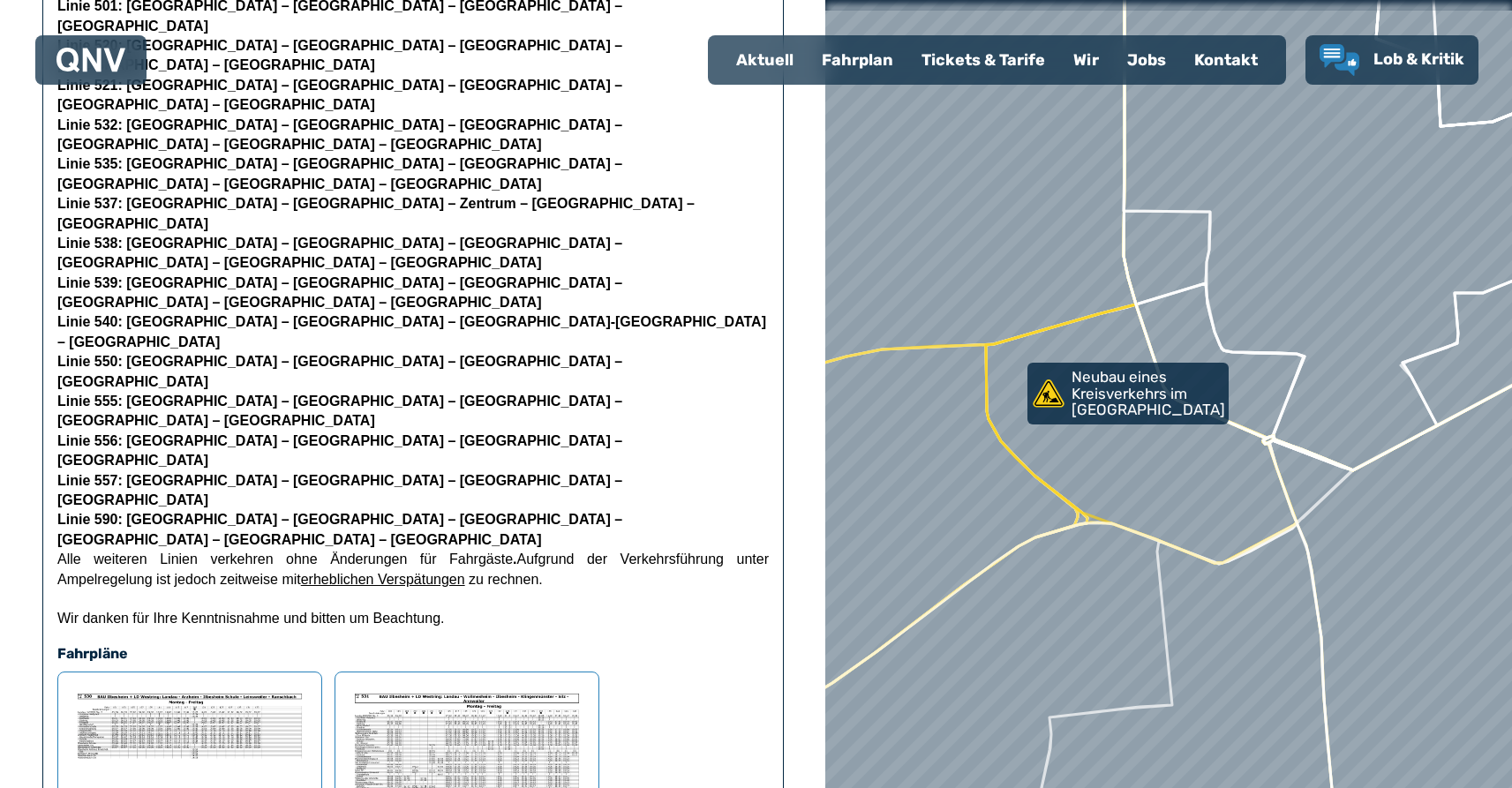
click at [455, 686] on img at bounding box center [466, 770] width 235 height 168
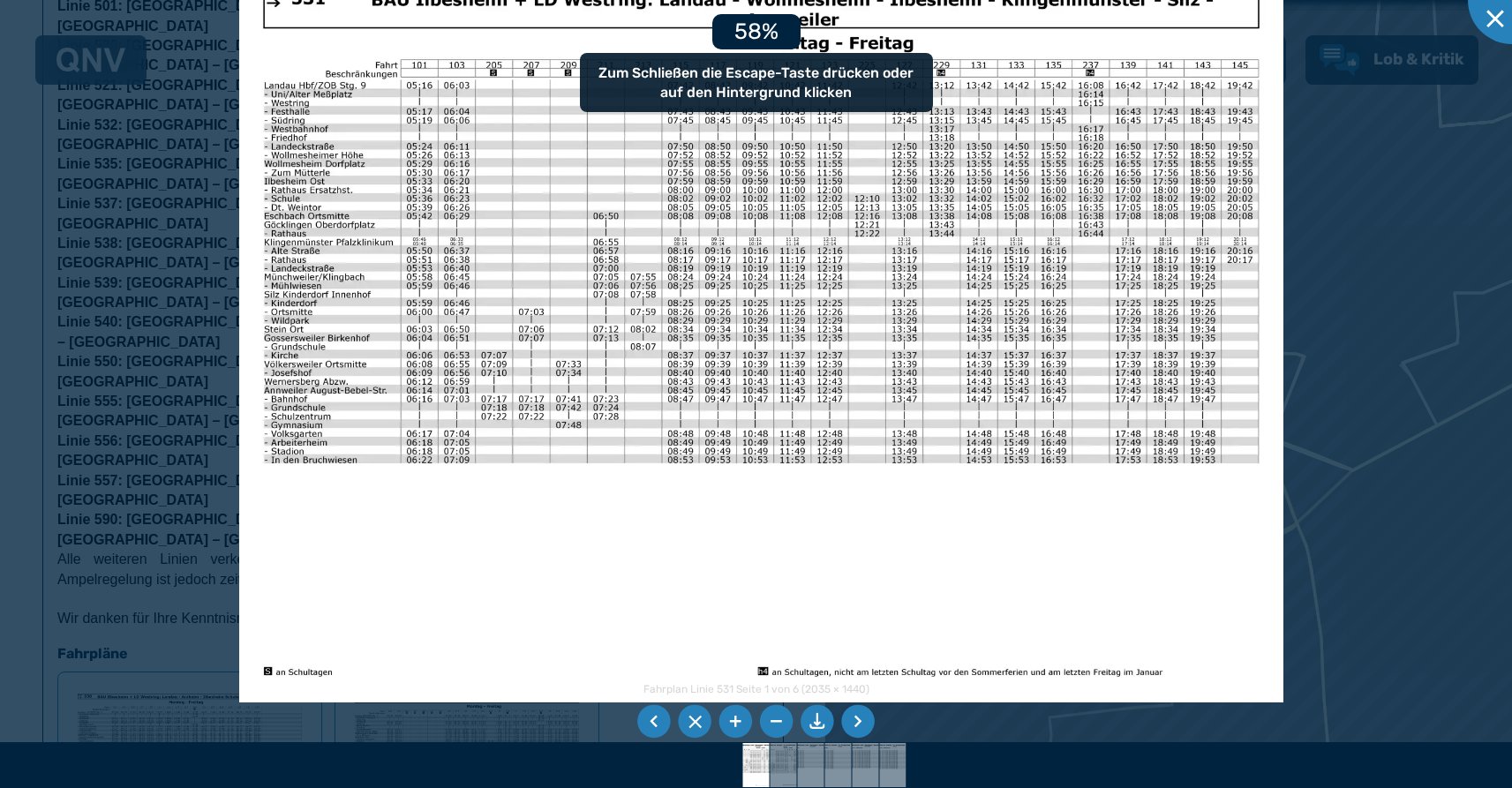
click at [1175, 536] on img at bounding box center [761, 332] width 1044 height 739
